Goal: Information Seeking & Learning: Learn about a topic

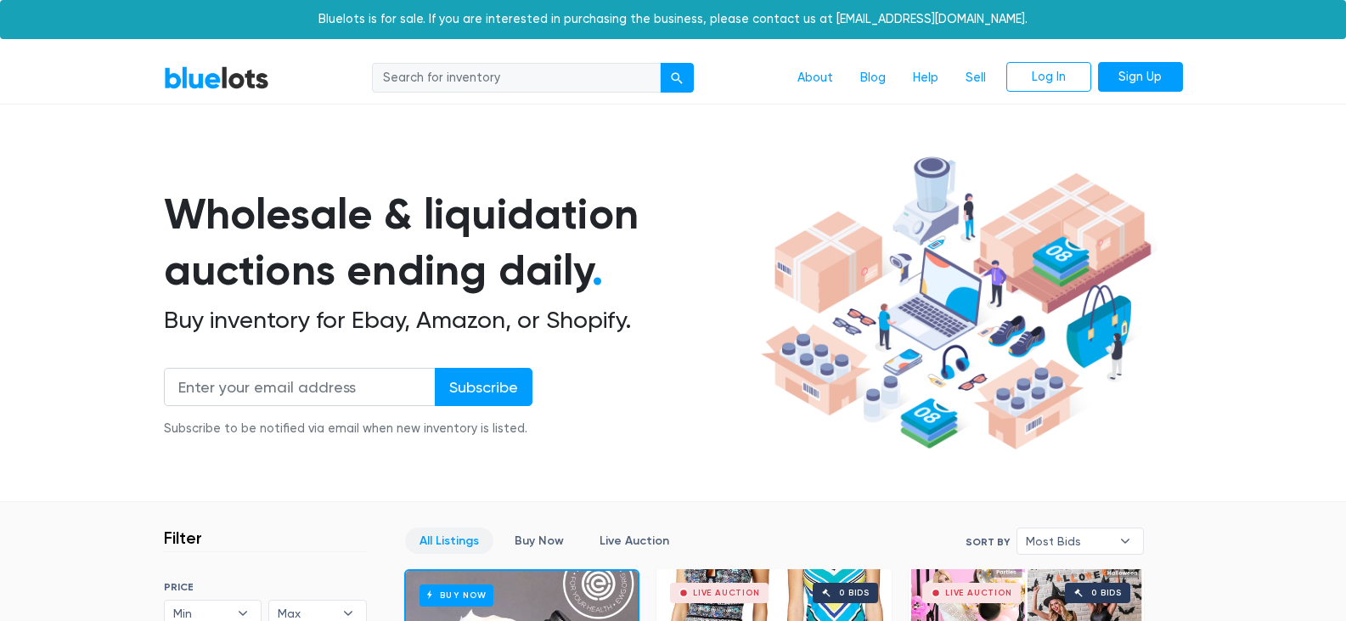
click at [477, 80] on input "search" at bounding box center [516, 78] width 289 height 31
type input "polymailers"
click at [660, 63] on button "submit" at bounding box center [677, 78] width 34 height 31
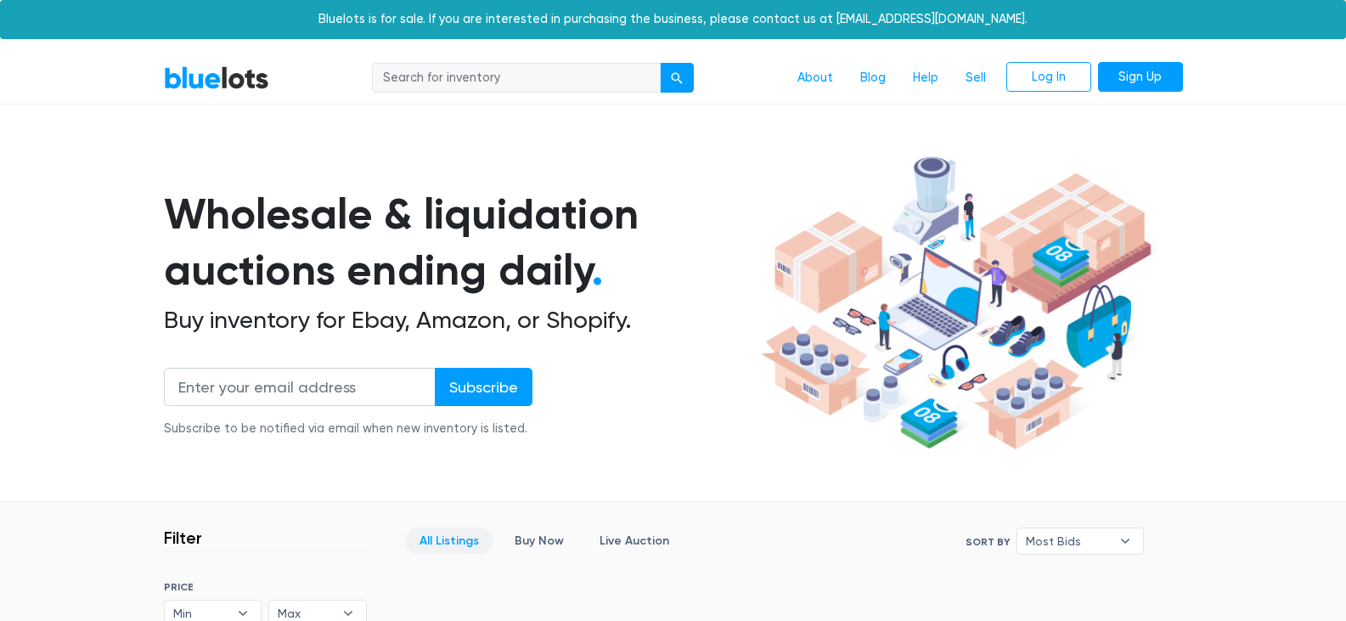
click at [508, 78] on input "search" at bounding box center [516, 78] width 289 height 31
type input "packing supplies"
click at [660, 63] on button "submit" at bounding box center [677, 78] width 34 height 31
